Goal: Task Accomplishment & Management: Complete application form

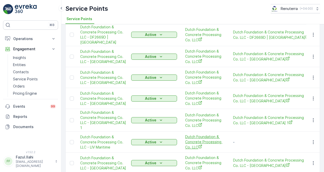
scroll to position [78, 0]
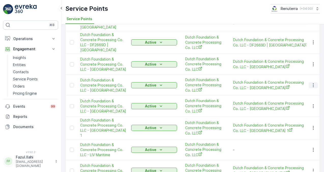
click at [310, 82] on button "button" at bounding box center [313, 85] width 9 height 6
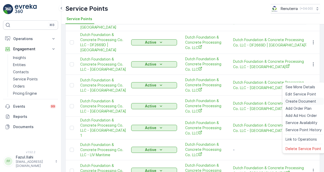
click at [307, 100] on span "Create Document" at bounding box center [300, 101] width 31 height 5
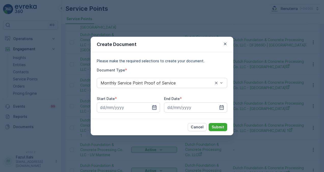
click at [155, 106] on icon "button" at bounding box center [154, 107] width 5 height 5
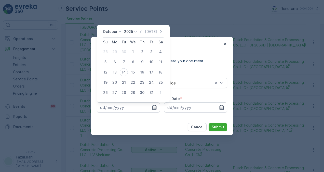
click at [141, 34] on div "October 2025 Today" at bounding box center [133, 33] width 61 height 8
click at [141, 34] on icon "button" at bounding box center [140, 31] width 5 height 5
click at [117, 51] on div "1" at bounding box center [115, 52] width 8 height 8
type input "01.09.2025"
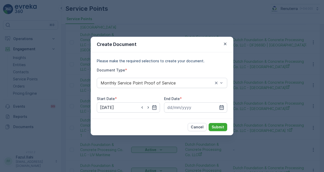
click at [223, 107] on icon "button" at bounding box center [222, 107] width 4 height 5
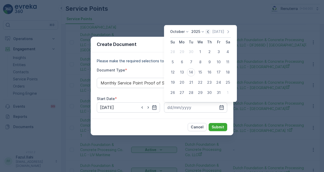
click at [210, 33] on icon "button" at bounding box center [207, 31] width 5 height 5
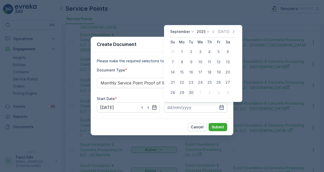
click at [192, 94] on div "30" at bounding box center [191, 92] width 8 height 8
type input "30.09.2025"
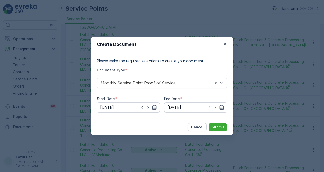
click at [220, 131] on div "Cancel Submit" at bounding box center [162, 126] width 143 height 17
click at [219, 125] on p "Submit" at bounding box center [218, 126] width 12 height 5
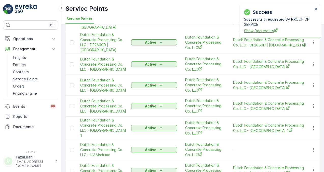
click at [264, 34] on div "Success Successfully requested SP PROOF OF SERVICE Show Documents" at bounding box center [278, 21] width 72 height 28
click at [264, 31] on span "Show Documents" at bounding box center [278, 30] width 69 height 5
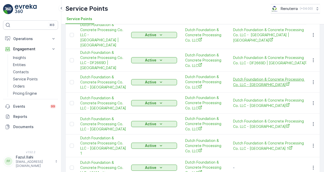
scroll to position [53, 0]
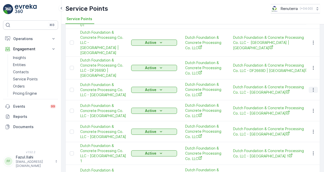
click at [314, 87] on icon "button" at bounding box center [313, 89] width 5 height 5
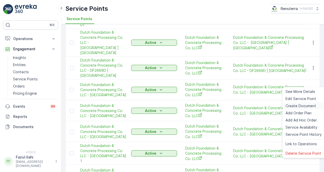
click at [305, 107] on span "Create Document" at bounding box center [300, 105] width 31 height 5
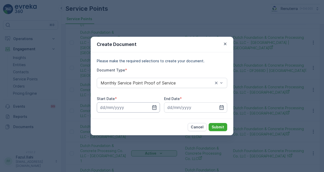
drag, startPoint x: 157, startPoint y: 106, endPoint x: 158, endPoint y: 104, distance: 2.7
click at [157, 106] on input at bounding box center [128, 107] width 63 height 10
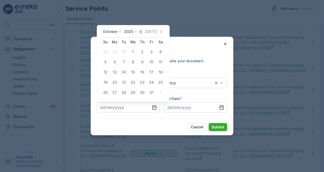
click at [141, 31] on icon "button" at bounding box center [140, 31] width 5 height 5
click at [116, 51] on div "1" at bounding box center [115, 52] width 8 height 8
type input "01.09.2025"
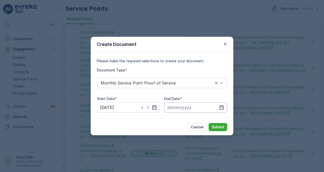
click at [225, 109] on input at bounding box center [195, 107] width 63 height 10
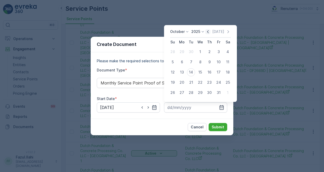
click at [210, 31] on icon "button" at bounding box center [207, 31] width 5 height 5
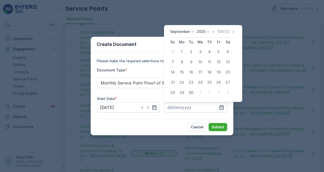
click at [191, 96] on div "30" at bounding box center [191, 92] width 8 height 8
type input "30.09.2025"
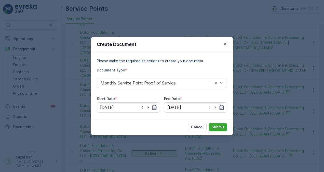
click at [215, 122] on div "Cancel Submit" at bounding box center [162, 126] width 143 height 17
click at [216, 126] on p "Submit" at bounding box center [218, 126] width 12 height 5
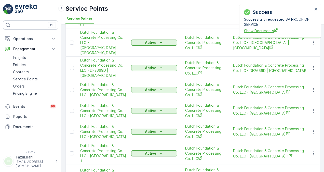
click at [263, 31] on span "Show Documents" at bounding box center [278, 30] width 69 height 5
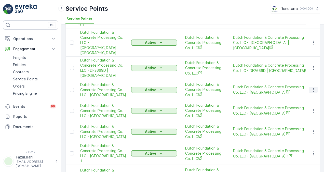
click at [311, 87] on icon "button" at bounding box center [313, 89] width 5 height 5
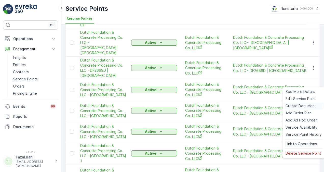
click at [309, 104] on span "Create Document" at bounding box center [300, 105] width 31 height 5
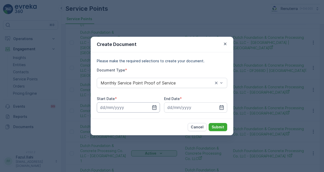
click at [158, 105] on input at bounding box center [128, 107] width 63 height 10
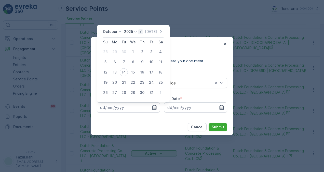
click at [142, 31] on icon "button" at bounding box center [140, 31] width 5 height 5
click at [117, 51] on div "1" at bounding box center [115, 52] width 8 height 8
type input "01.09.2025"
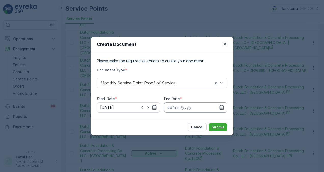
click at [224, 107] on input at bounding box center [195, 107] width 63 height 10
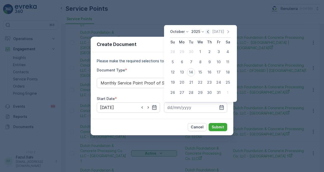
click at [209, 33] on icon "button" at bounding box center [207, 31] width 5 height 5
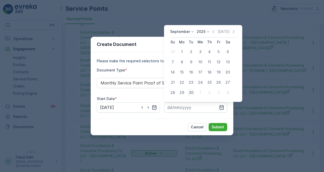
click at [190, 93] on div "30" at bounding box center [191, 92] width 8 height 8
type input "30.09.2025"
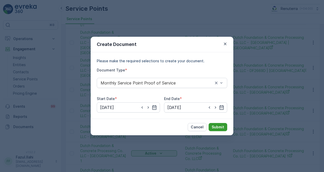
click at [219, 127] on p "Submit" at bounding box center [218, 126] width 12 height 5
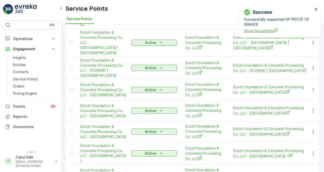
click at [254, 30] on span "Show Documents" at bounding box center [278, 30] width 69 height 5
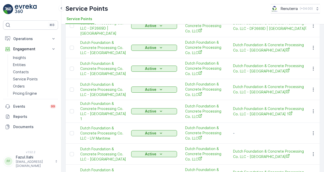
scroll to position [102, 0]
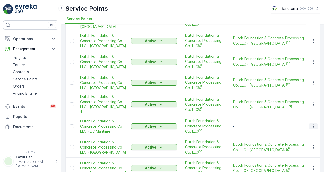
click at [314, 124] on icon "button" at bounding box center [313, 126] width 5 height 5
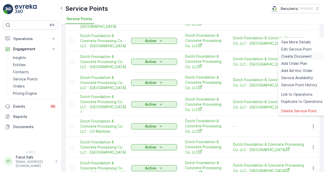
click at [305, 56] on span "Create Document" at bounding box center [296, 56] width 31 height 5
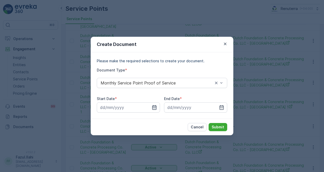
click at [154, 108] on icon "button" at bounding box center [154, 107] width 5 height 5
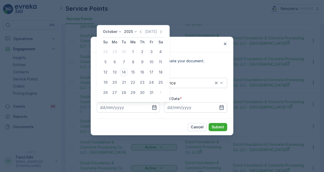
click at [144, 32] on div "Today" at bounding box center [150, 31] width 25 height 5
click at [143, 32] on icon "button" at bounding box center [140, 31] width 5 height 5
click at [114, 51] on div "1" at bounding box center [115, 52] width 8 height 8
type input "01.09.2025"
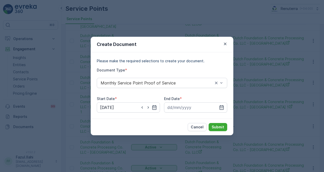
drag, startPoint x: 224, startPoint y: 106, endPoint x: 221, endPoint y: 102, distance: 5.5
click at [224, 106] on icon "button" at bounding box center [221, 107] width 5 height 5
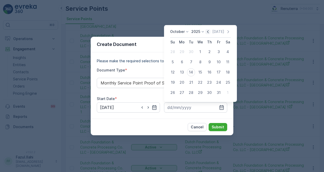
click at [210, 32] on icon "button" at bounding box center [207, 31] width 5 height 5
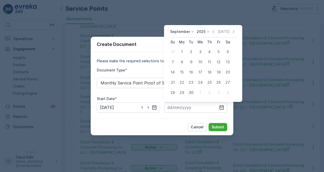
click at [189, 92] on div "30" at bounding box center [191, 92] width 8 height 8
type input "30.09.2025"
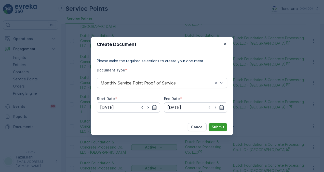
click at [217, 124] on button "Submit" at bounding box center [218, 127] width 19 height 8
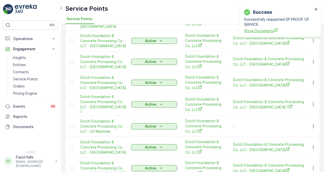
click at [261, 31] on span "Show Documents" at bounding box center [278, 30] width 69 height 5
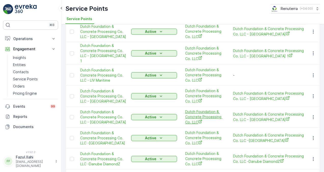
scroll to position [178, 0]
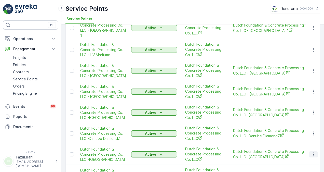
click at [311, 152] on icon "button" at bounding box center [313, 154] width 5 height 5
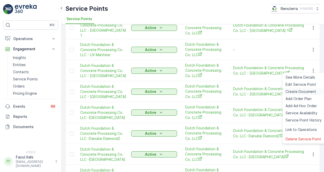
click at [304, 90] on span "Create Document" at bounding box center [300, 91] width 31 height 5
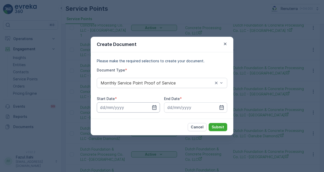
click at [157, 111] on input at bounding box center [128, 107] width 63 height 10
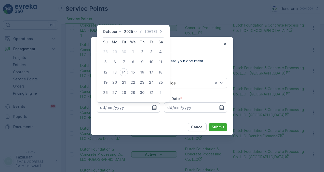
click at [145, 31] on div "Today" at bounding box center [150, 31] width 25 height 5
click at [141, 31] on icon "button" at bounding box center [140, 31] width 5 height 5
click at [117, 50] on div "1" at bounding box center [115, 52] width 8 height 8
type input "01.09.2025"
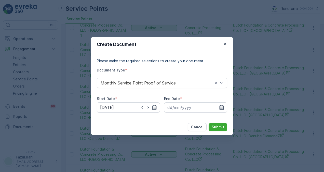
click at [223, 105] on icon "button" at bounding box center [222, 107] width 4 height 5
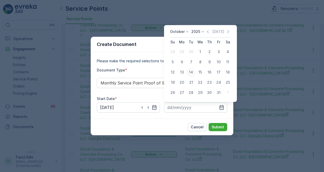
click at [207, 33] on icon "button" at bounding box center [207, 31] width 5 height 5
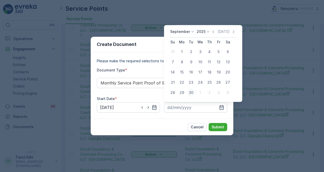
click at [193, 92] on div "30" at bounding box center [191, 92] width 8 height 8
type input "30.09.2025"
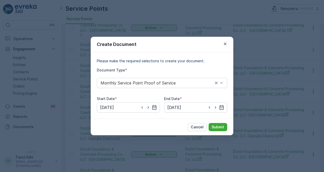
click at [215, 122] on div "Cancel Submit" at bounding box center [162, 126] width 143 height 17
click at [215, 125] on p "Submit" at bounding box center [218, 126] width 12 height 5
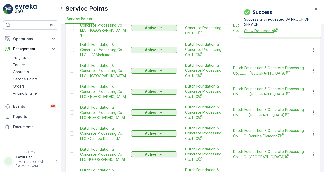
click at [251, 33] on span "Show Documents" at bounding box center [278, 30] width 69 height 5
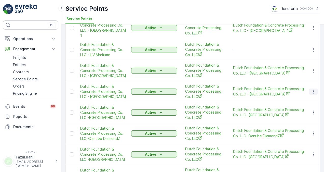
click at [311, 89] on icon "button" at bounding box center [313, 91] width 5 height 5
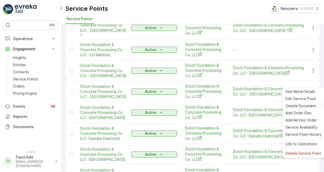
click at [307, 106] on span "Create Document" at bounding box center [300, 105] width 31 height 5
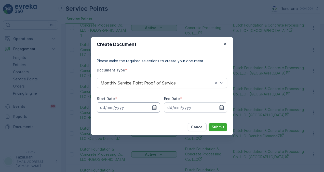
click at [155, 104] on div at bounding box center [128, 107] width 63 height 10
click at [155, 107] on icon "button" at bounding box center [154, 107] width 4 height 5
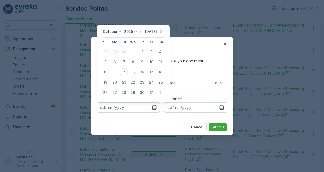
click at [146, 32] on p "Today" at bounding box center [151, 31] width 12 height 5
click at [143, 31] on icon "button" at bounding box center [140, 31] width 5 height 5
click at [115, 52] on div "1" at bounding box center [115, 52] width 8 height 8
type input "01.09.2025"
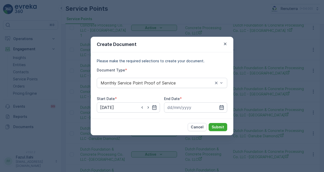
click at [222, 107] on icon "button" at bounding box center [221, 107] width 5 height 5
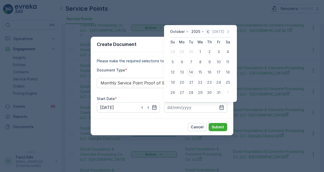
click at [209, 32] on icon "button" at bounding box center [207, 31] width 5 height 5
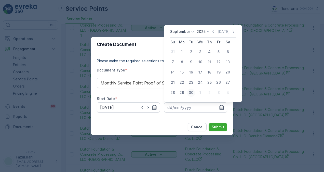
click at [193, 92] on div "30" at bounding box center [191, 92] width 8 height 8
type input "30.09.2025"
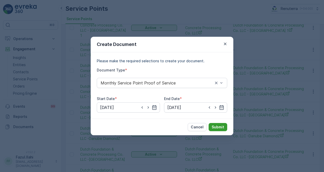
click at [220, 127] on p "Submit" at bounding box center [218, 126] width 12 height 5
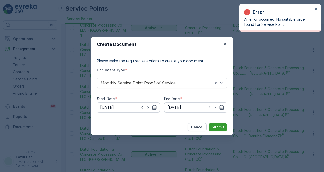
click at [223, 128] on p "Submit" at bounding box center [218, 126] width 12 height 5
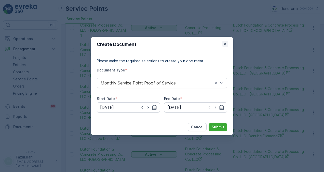
click at [222, 45] on div "Create Document" at bounding box center [162, 45] width 143 height 16
click at [224, 43] on icon "button" at bounding box center [225, 44] width 3 height 3
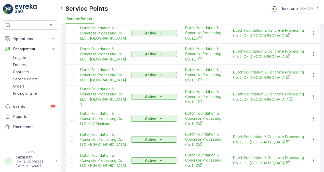
scroll to position [102, 0]
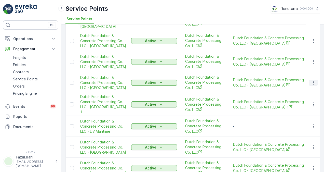
click at [312, 80] on icon "button" at bounding box center [313, 82] width 5 height 5
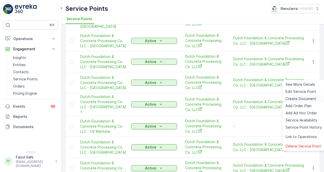
click at [303, 98] on span "Create Document" at bounding box center [300, 98] width 31 height 5
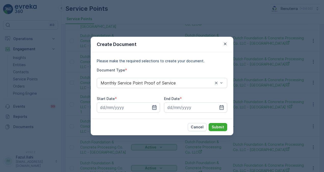
click at [153, 106] on icon "button" at bounding box center [154, 107] width 4 height 5
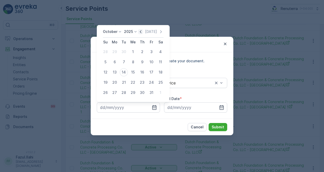
click at [140, 32] on icon "button" at bounding box center [140, 31] width 5 height 5
click at [111, 51] on div "1" at bounding box center [115, 52] width 8 height 8
type input "01.09.2025"
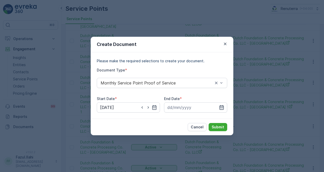
click at [223, 107] on icon "button" at bounding box center [221, 107] width 5 height 5
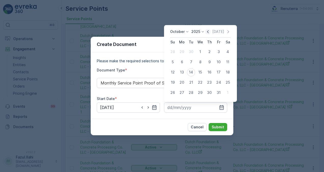
click at [208, 33] on icon "button" at bounding box center [207, 31] width 5 height 5
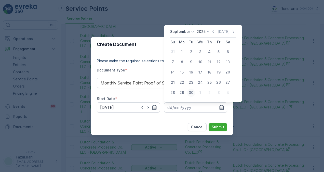
click at [192, 92] on div "30" at bounding box center [191, 92] width 8 height 8
type input "30.09.2025"
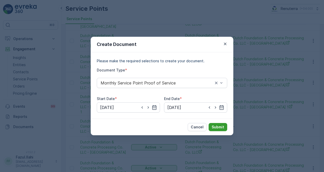
click at [218, 127] on p "Submit" at bounding box center [218, 126] width 12 height 5
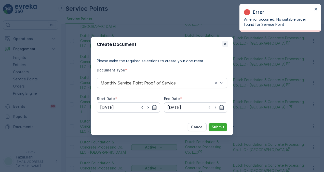
click at [223, 45] on icon "button" at bounding box center [225, 43] width 5 height 5
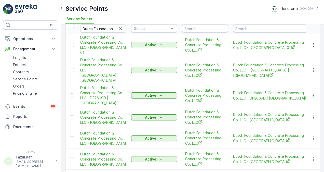
scroll to position [51, 0]
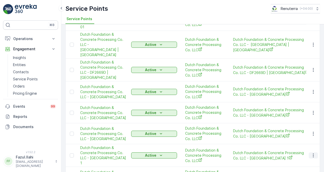
click at [313, 153] on icon "button" at bounding box center [313, 155] width 5 height 5
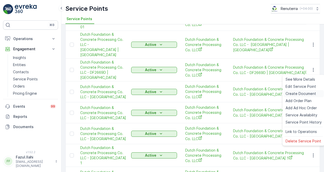
click at [300, 93] on span "Create Document" at bounding box center [300, 93] width 31 height 5
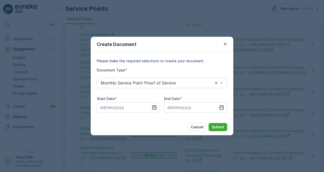
click at [157, 106] on icon "button" at bounding box center [154, 107] width 5 height 5
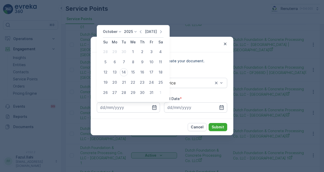
click at [146, 34] on div "Today" at bounding box center [150, 31] width 25 height 5
click at [143, 34] on icon "button" at bounding box center [140, 31] width 5 height 5
click at [117, 51] on div "1" at bounding box center [115, 52] width 8 height 8
type input "01.09.2025"
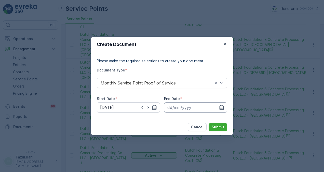
click at [225, 106] on input at bounding box center [195, 107] width 63 height 10
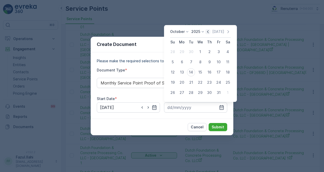
click at [208, 32] on icon "button" at bounding box center [207, 31] width 5 height 5
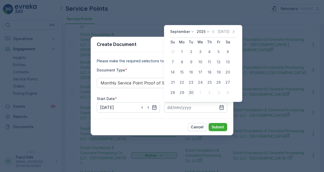
click at [192, 93] on div "30" at bounding box center [191, 92] width 8 height 8
type input "30.09.2025"
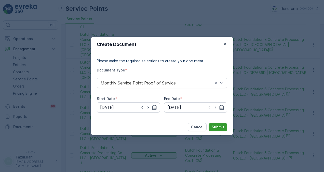
click at [214, 128] on p "Submit" at bounding box center [218, 126] width 12 height 5
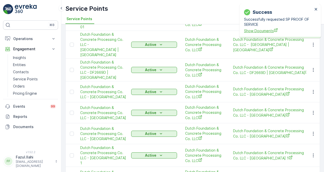
click at [270, 30] on span "Show Documents" at bounding box center [278, 30] width 69 height 5
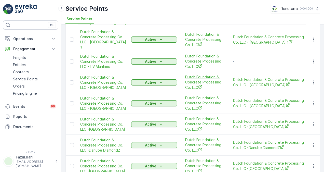
scroll to position [178, 0]
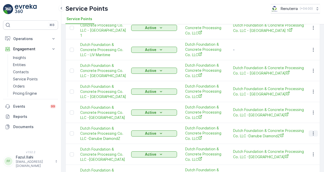
click at [313, 131] on icon "button" at bounding box center [313, 133] width 5 height 5
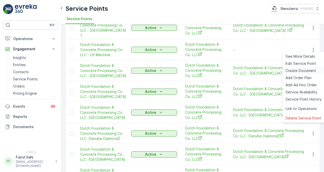
click at [297, 70] on span "Create Document" at bounding box center [300, 70] width 31 height 5
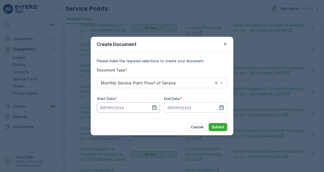
click at [152, 106] on input at bounding box center [128, 107] width 63 height 10
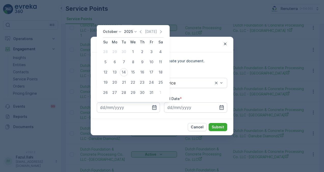
click at [143, 34] on div "October 2025 Today" at bounding box center [133, 33] width 61 height 8
click at [142, 32] on icon "button" at bounding box center [140, 31] width 5 height 5
click at [114, 50] on div "1" at bounding box center [115, 52] width 8 height 8
type input "01.09.2025"
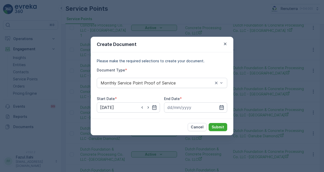
click at [220, 107] on icon "button" at bounding box center [222, 107] width 4 height 5
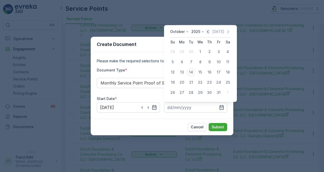
click at [210, 33] on icon "button" at bounding box center [207, 31] width 5 height 5
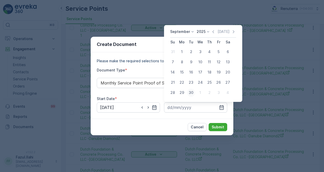
click at [191, 92] on div "30" at bounding box center [191, 92] width 8 height 8
type input "30.09.2025"
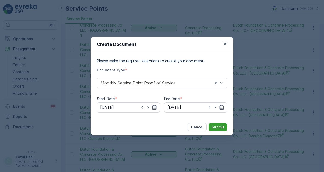
click at [225, 128] on button "Submit" at bounding box center [218, 127] width 19 height 8
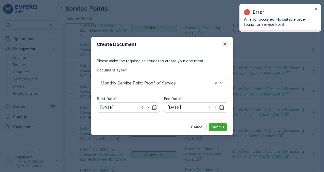
click at [226, 41] on button "button" at bounding box center [225, 44] width 6 height 6
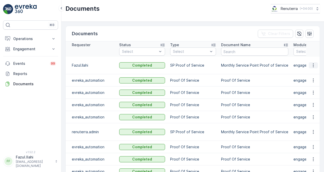
click at [313, 65] on icon "button" at bounding box center [313, 65] width 1 height 4
click at [308, 74] on span "See Details" at bounding box center [315, 73] width 20 height 5
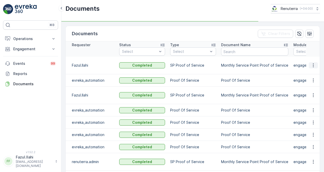
click at [312, 63] on icon "button" at bounding box center [313, 65] width 5 height 5
click at [319, 72] on span "See Details" at bounding box center [312, 72] width 20 height 5
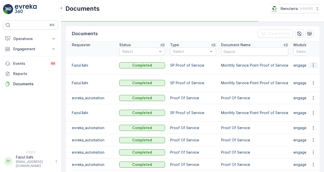
click at [314, 65] on icon "button" at bounding box center [313, 65] width 5 height 5
click at [317, 71] on td at bounding box center [313, 66] width 14 height 18
click at [314, 64] on icon "button" at bounding box center [313, 65] width 5 height 5
click at [316, 73] on span "See Details" at bounding box center [312, 72] width 20 height 5
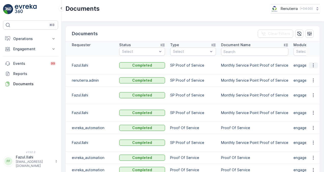
click at [314, 65] on icon "button" at bounding box center [313, 65] width 5 height 5
click at [315, 71] on span "See Details" at bounding box center [312, 72] width 20 height 5
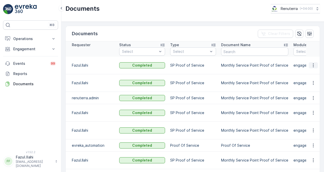
click at [311, 65] on icon "button" at bounding box center [313, 65] width 5 height 5
click at [311, 73] on span "See Details" at bounding box center [312, 72] width 20 height 5
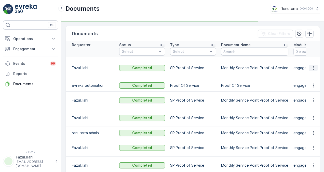
drag, startPoint x: 317, startPoint y: 68, endPoint x: 316, endPoint y: 64, distance: 3.6
click at [316, 65] on button "button" at bounding box center [313, 68] width 9 height 6
click at [315, 71] on span "See Details" at bounding box center [312, 72] width 20 height 5
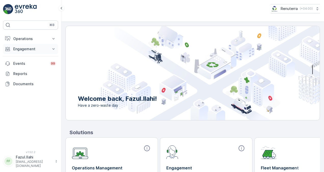
drag, startPoint x: 40, startPoint y: 47, endPoint x: 43, endPoint y: 47, distance: 3.1
click at [40, 48] on p "Engagement" at bounding box center [30, 48] width 35 height 5
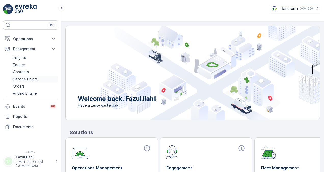
click at [39, 77] on link "Service Points" at bounding box center [34, 78] width 47 height 7
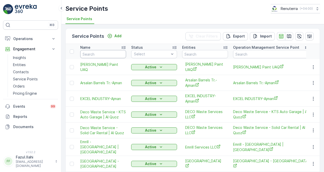
click at [108, 54] on input "text" at bounding box center [103, 54] width 46 height 8
paste input "Dutch Foundation"
type input "Dutch Foundation"
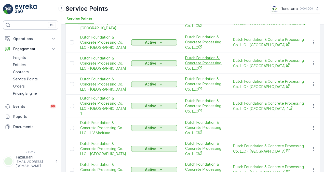
scroll to position [102, 0]
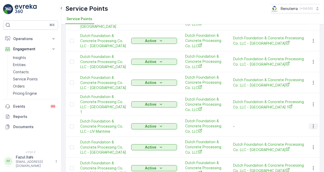
click at [313, 124] on icon "button" at bounding box center [313, 126] width 5 height 5
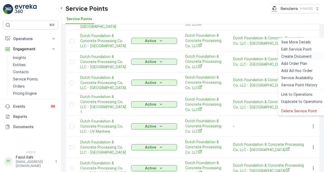
click at [289, 55] on span "Create Document" at bounding box center [296, 56] width 31 height 5
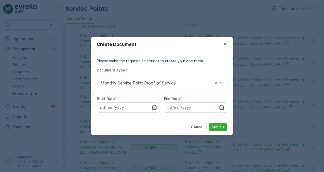
click at [153, 107] on icon "button" at bounding box center [154, 107] width 5 height 5
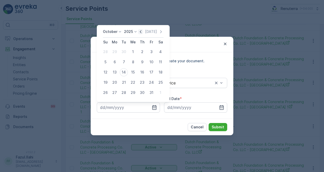
click at [141, 33] on icon "button" at bounding box center [140, 31] width 5 height 5
click at [115, 52] on div "1" at bounding box center [115, 52] width 8 height 8
type input "01.09.2025"
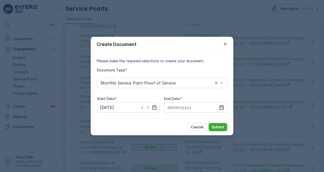
click at [223, 105] on icon "button" at bounding box center [222, 107] width 4 height 5
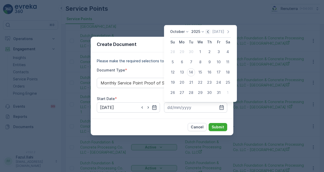
click at [209, 34] on icon "button" at bounding box center [207, 31] width 5 height 5
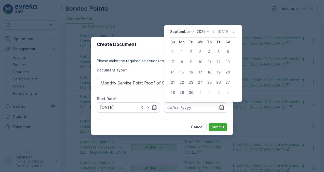
click at [191, 92] on div "30" at bounding box center [191, 92] width 8 height 8
type input "30.09.2025"
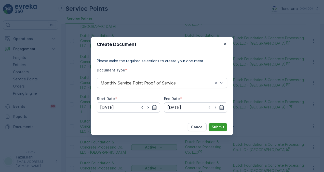
click at [221, 124] on p "Submit" at bounding box center [218, 126] width 12 height 5
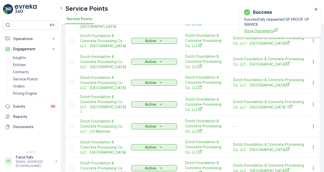
click at [259, 31] on span "Show Documents" at bounding box center [278, 30] width 69 height 5
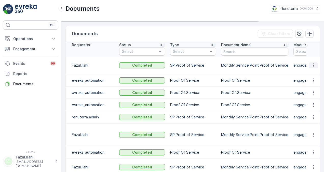
click at [314, 63] on icon "button" at bounding box center [313, 65] width 5 height 5
click at [314, 72] on span "See Details" at bounding box center [312, 72] width 20 height 5
